Goal: Information Seeking & Learning: Learn about a topic

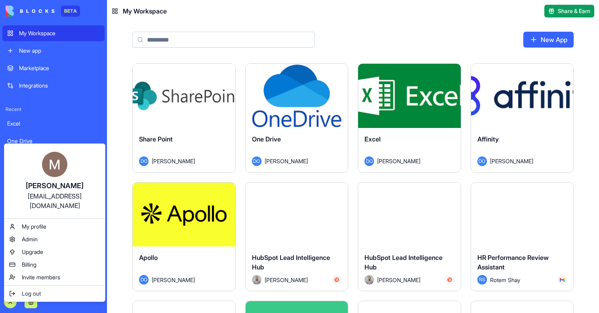
click at [15, 302] on html "BETA My Workspace New app Marketplace Integrations Recent Excel One Drive Share…" at bounding box center [299, 156] width 599 height 313
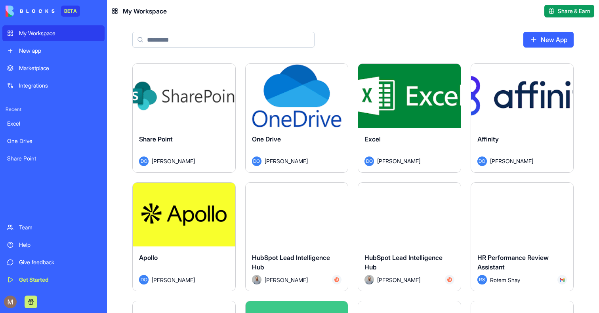
click at [51, 261] on div "Give feedback" at bounding box center [59, 262] width 81 height 8
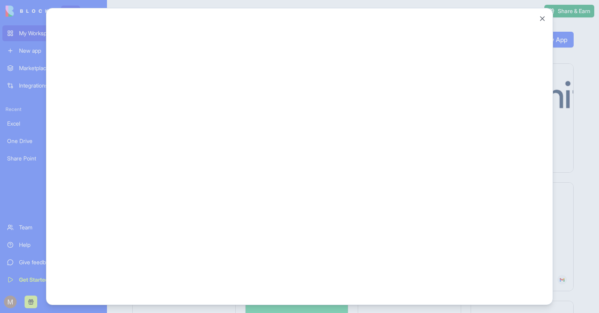
click at [23, 210] on div at bounding box center [299, 156] width 599 height 313
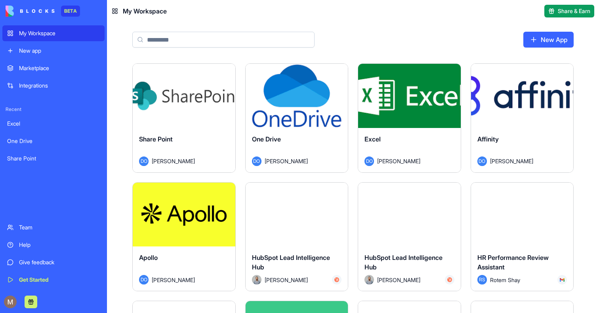
click at [24, 248] on div "Help" at bounding box center [59, 245] width 81 height 8
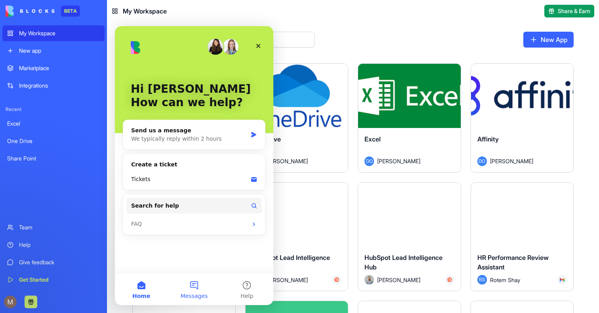
click at [185, 288] on button "Messages" at bounding box center [194, 289] width 53 height 32
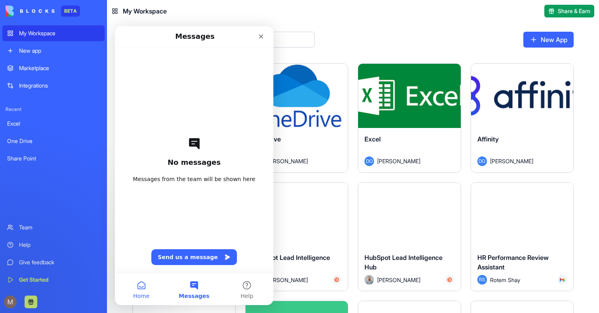
click at [142, 285] on button "Home" at bounding box center [141, 289] width 53 height 32
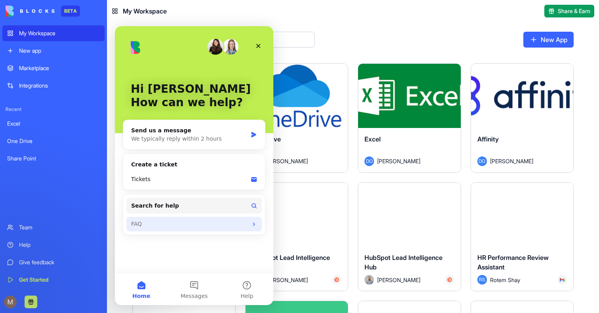
click at [188, 225] on div "FAQ" at bounding box center [189, 224] width 116 height 8
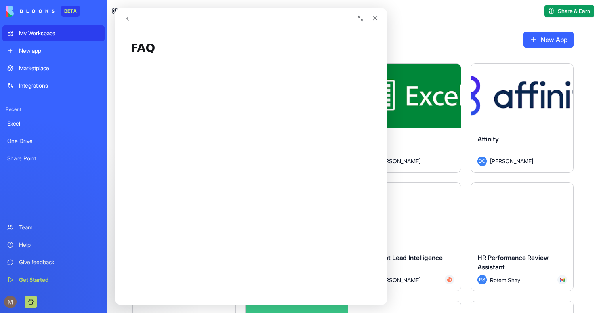
click at [437, 28] on div "New App" at bounding box center [353, 42] width 492 height 41
click at [379, 17] on div "Close" at bounding box center [375, 18] width 14 height 14
